Goal: Transaction & Acquisition: Book appointment/travel/reservation

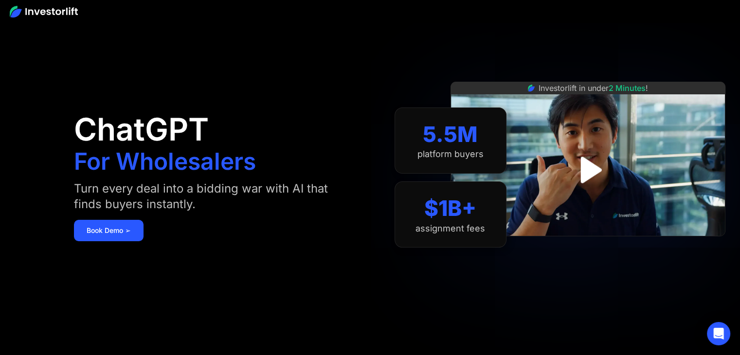
click at [585, 164] on img "open lightbox" at bounding box center [588, 170] width 48 height 48
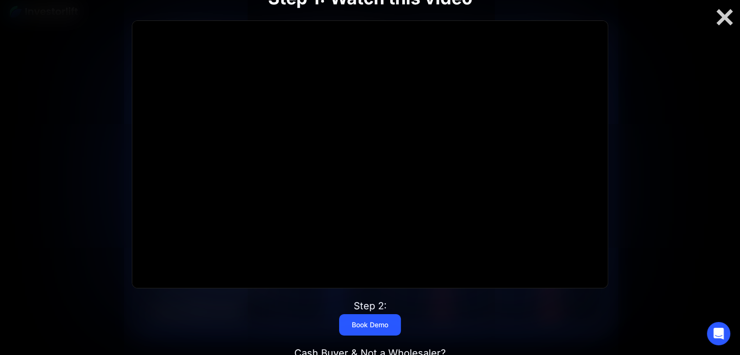
scroll to position [2316, 0]
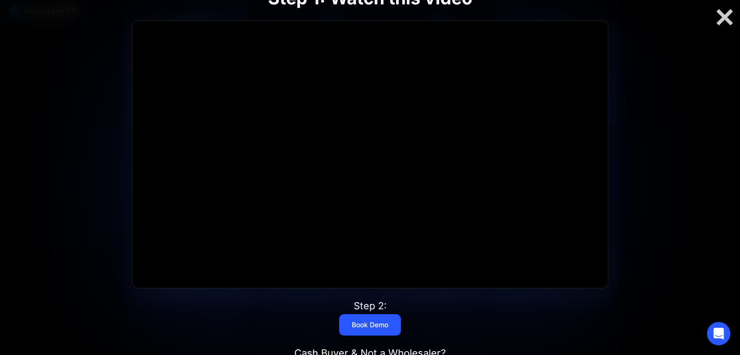
click at [383, 325] on link "Book Demo" at bounding box center [370, 324] width 62 height 21
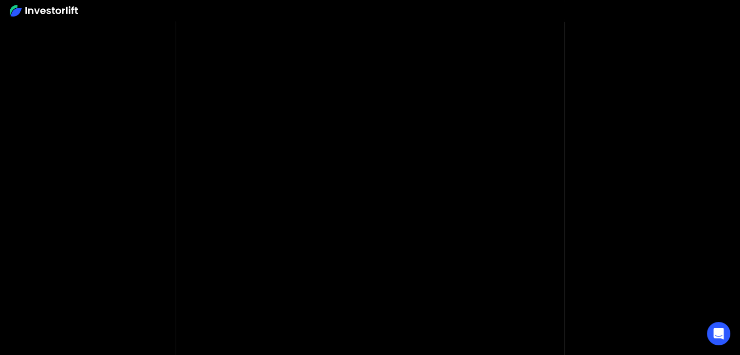
scroll to position [57, 0]
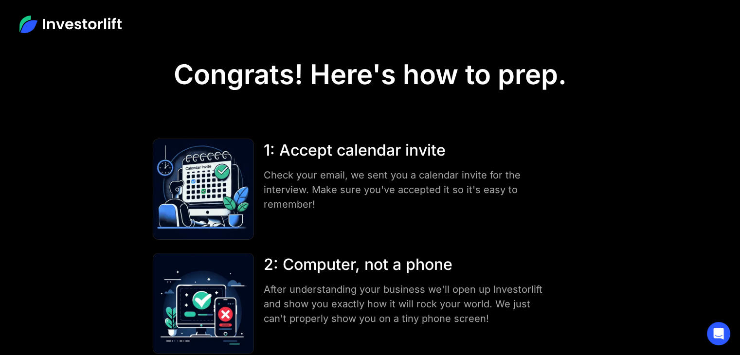
click at [102, 28] on img at bounding box center [70, 25] width 102 height 18
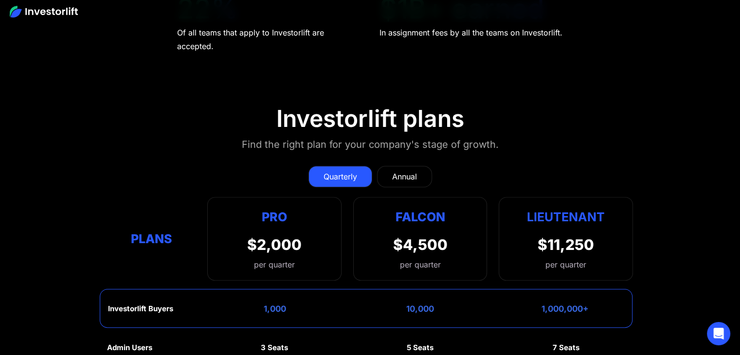
scroll to position [4234, 0]
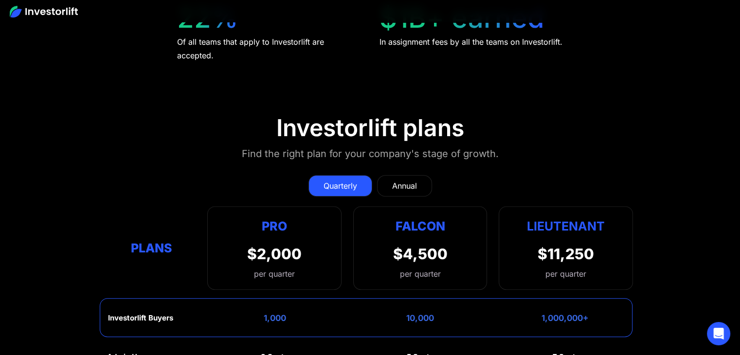
click at [416, 180] on div "Annual" at bounding box center [404, 186] width 25 height 12
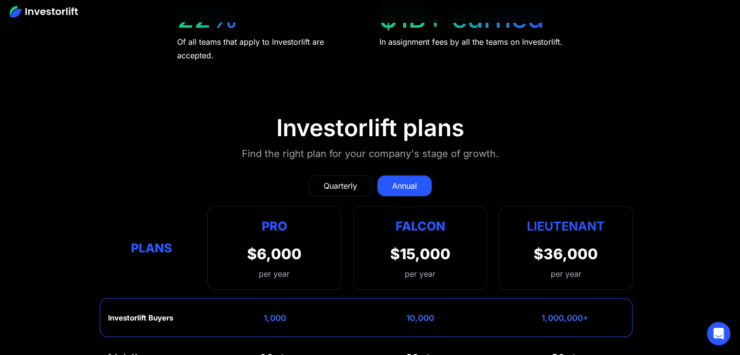
click at [353, 180] on div "Quarterly" at bounding box center [341, 186] width 34 height 12
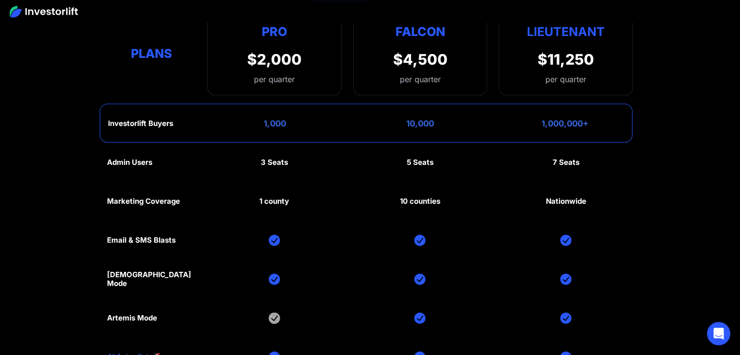
scroll to position [4380, 0]
